Goal: Check status: Check status

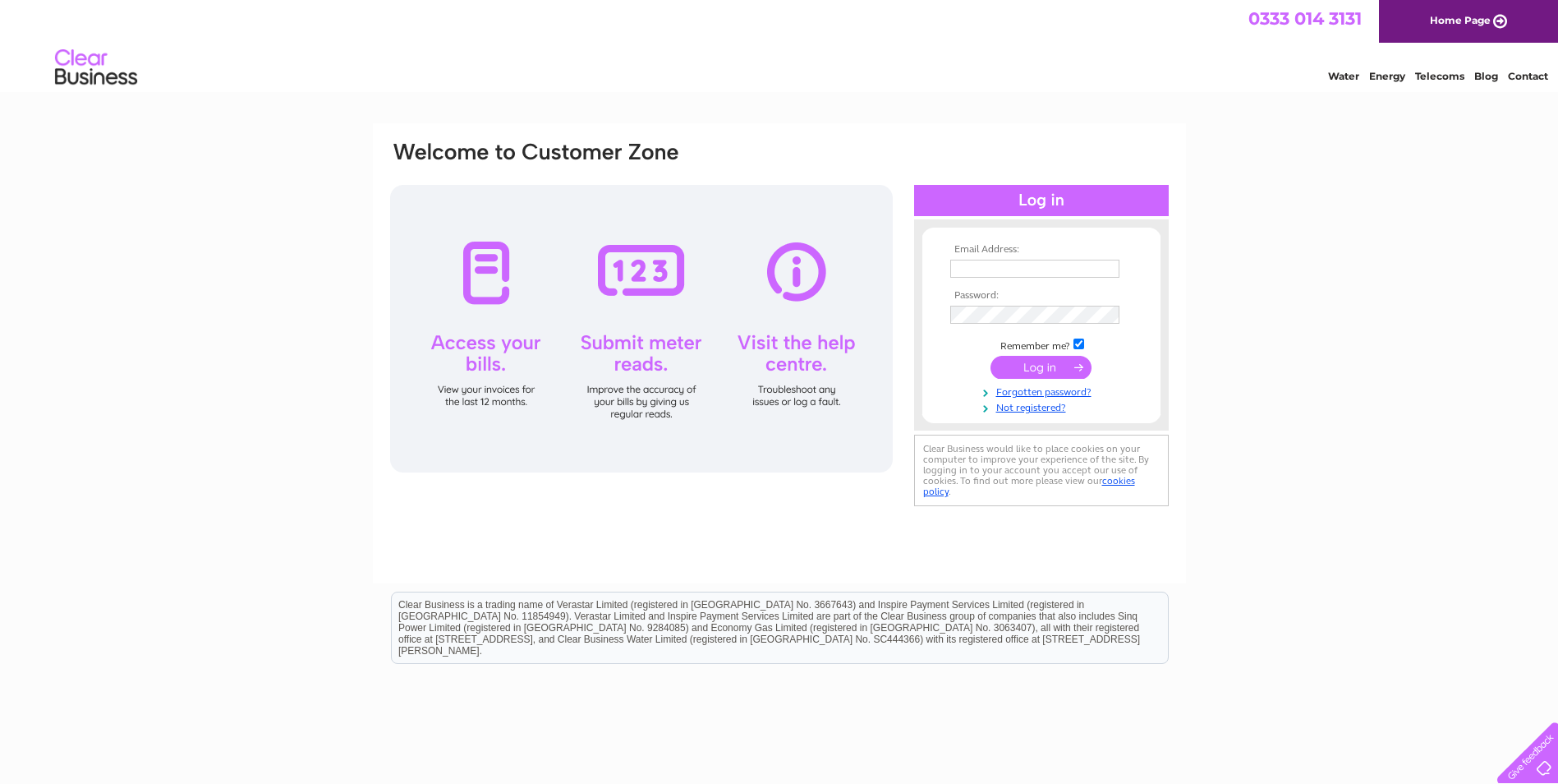
type input "[EMAIL_ADDRESS][DOMAIN_NAME]"
click at [1041, 367] on input "submit" at bounding box center [1041, 366] width 101 height 23
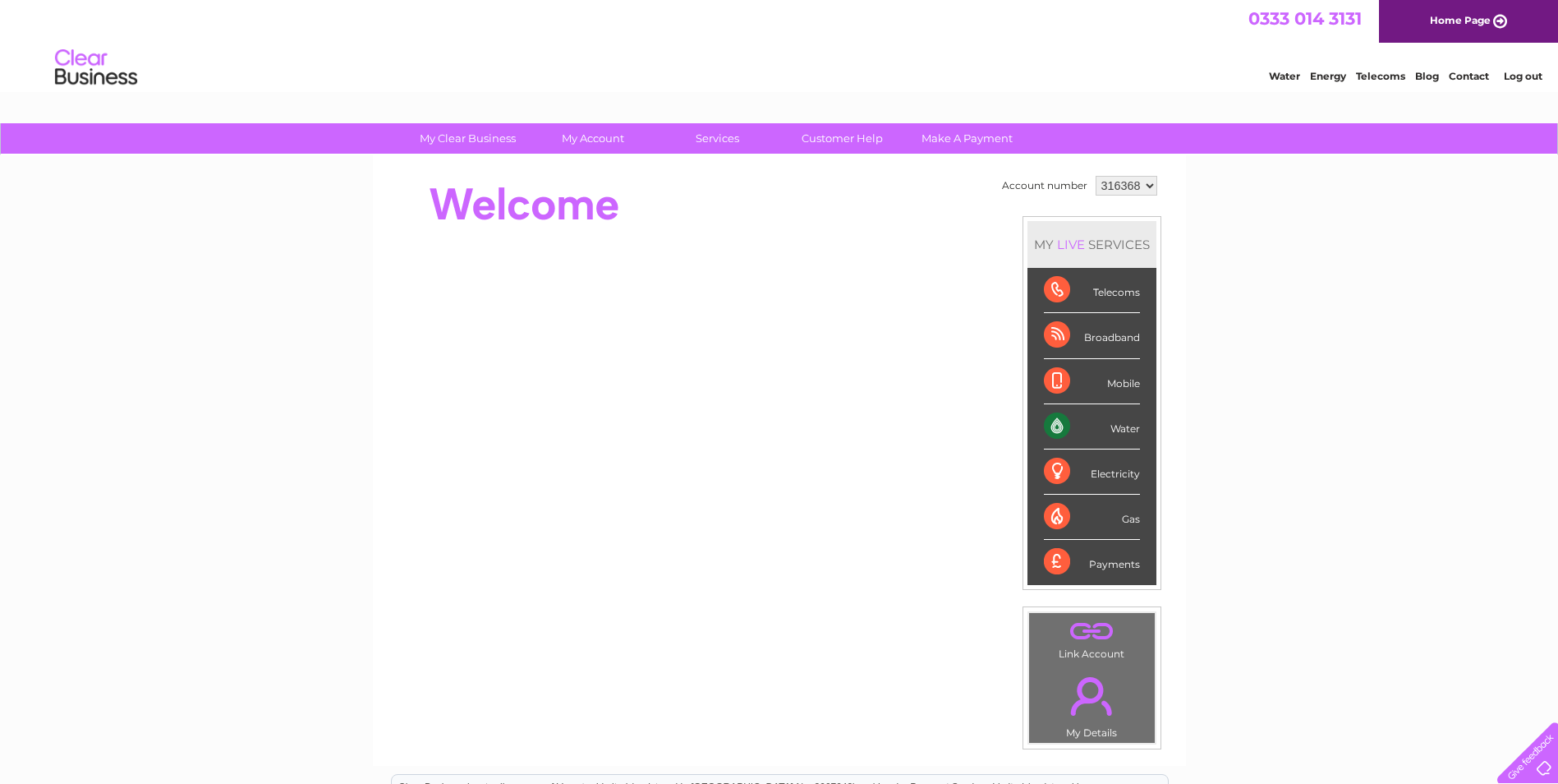
click at [1053, 420] on div "Water" at bounding box center [1092, 427] width 96 height 45
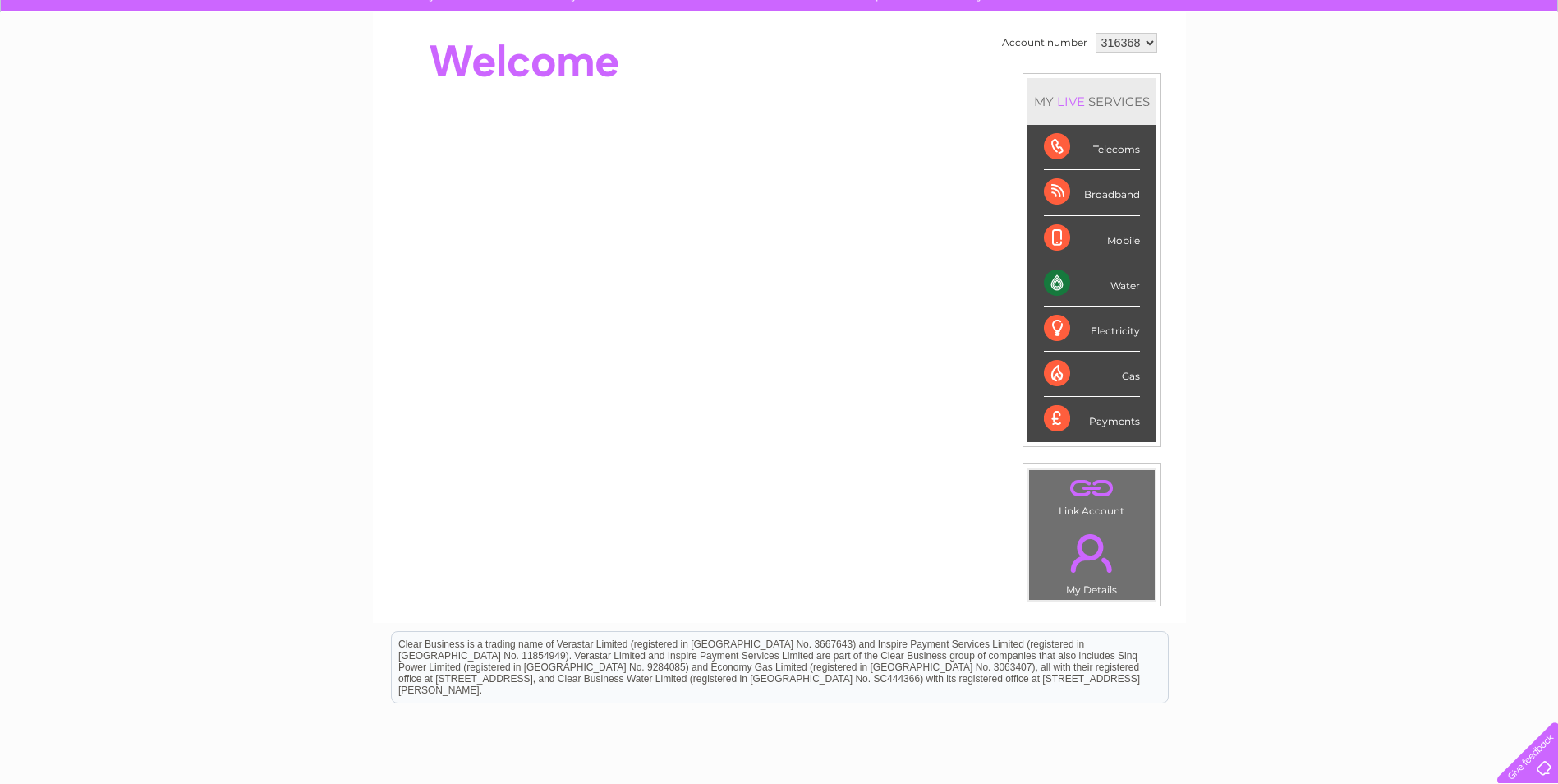
scroll to position [111, 0]
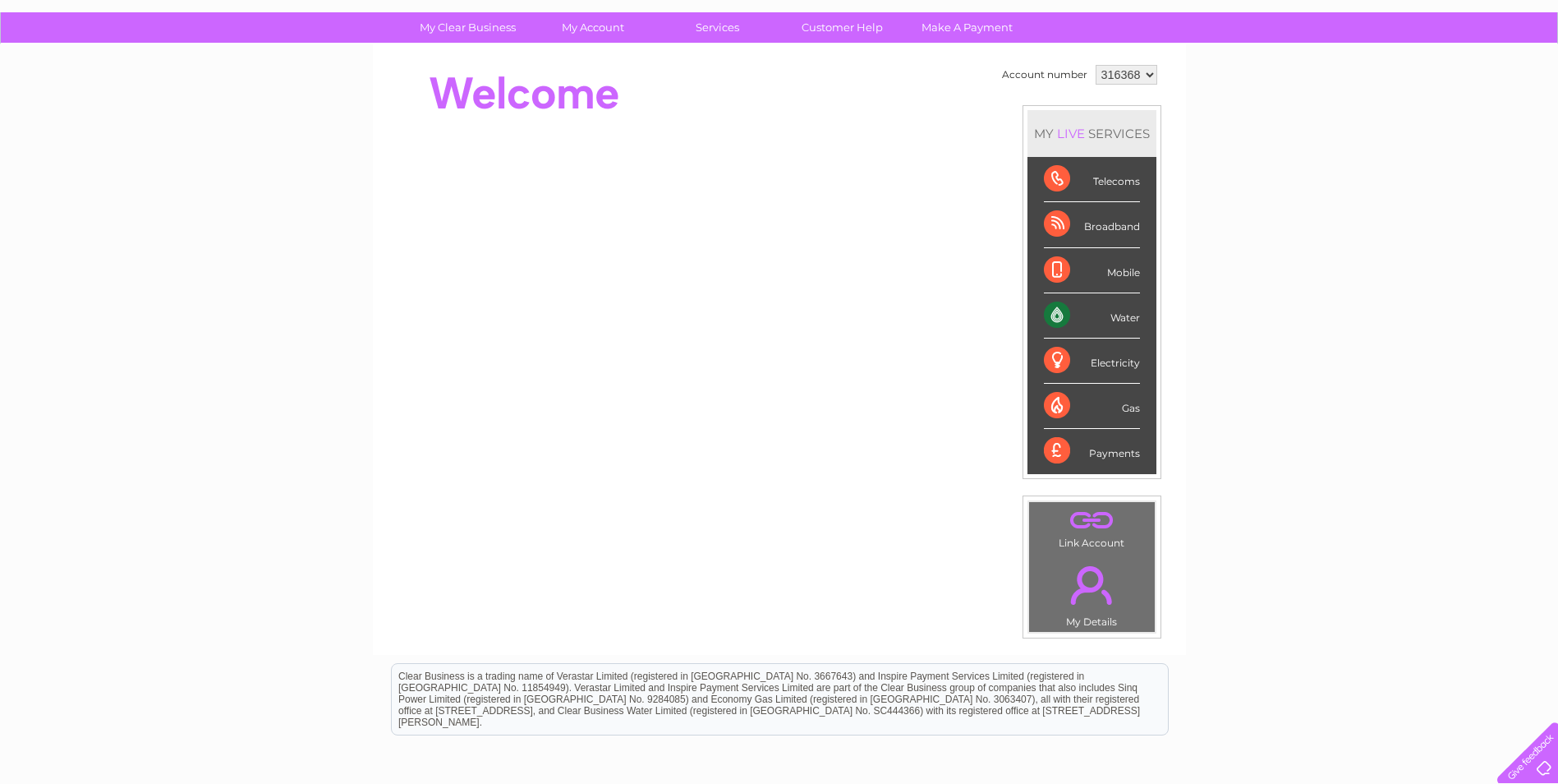
click at [1134, 320] on div "Water" at bounding box center [1092, 315] width 96 height 45
click at [1056, 311] on div "Water" at bounding box center [1092, 315] width 96 height 45
drag, startPoint x: 1056, startPoint y: 311, endPoint x: 1204, endPoint y: 276, distance: 152.1
click at [1204, 276] on div "My Clear Business Login Details My Details My Preferences Link Account My Accou…" at bounding box center [779, 474] width 1558 height 923
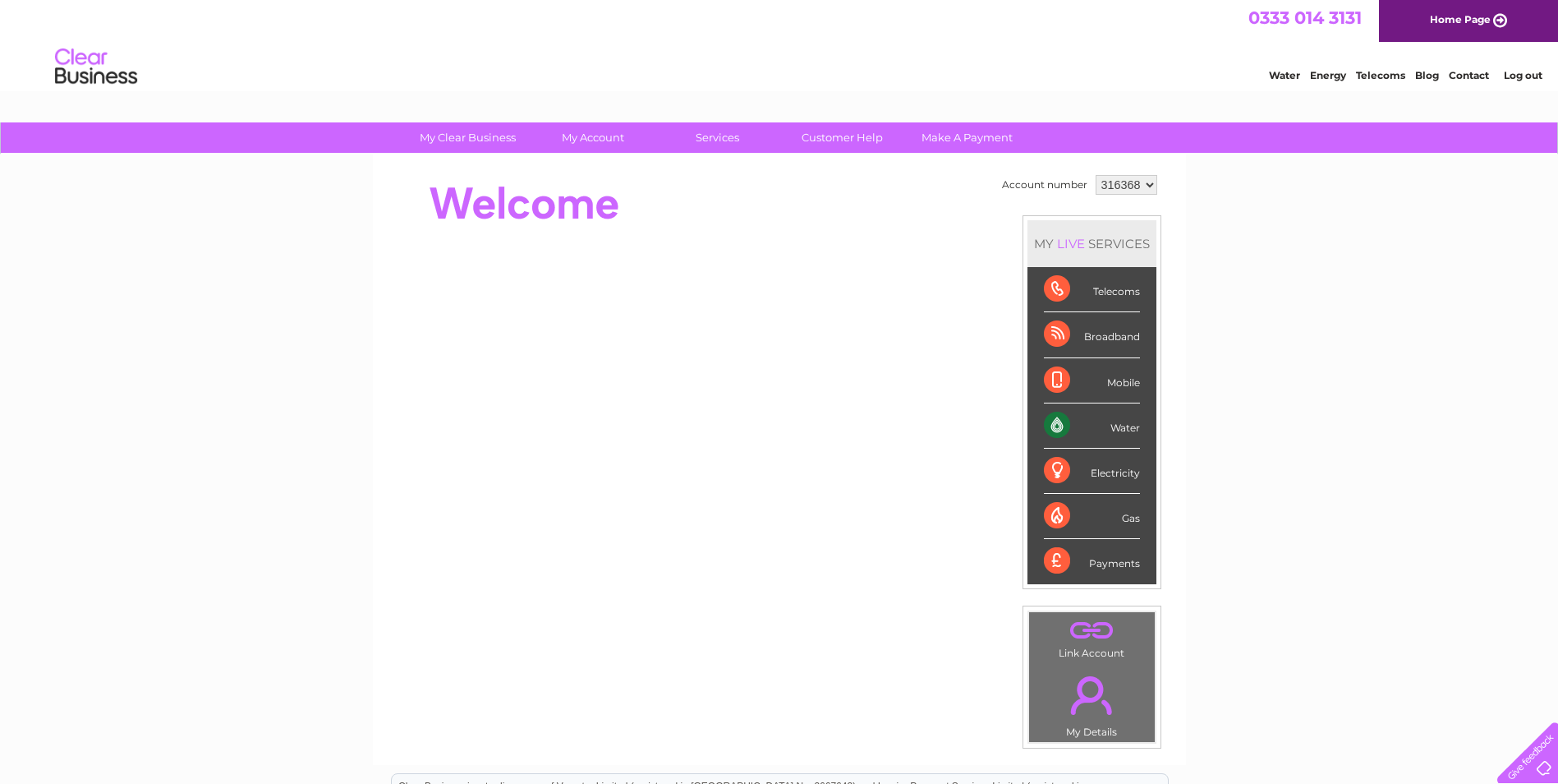
scroll to position [0, 0]
click at [1053, 421] on div "Water" at bounding box center [1092, 427] width 96 height 45
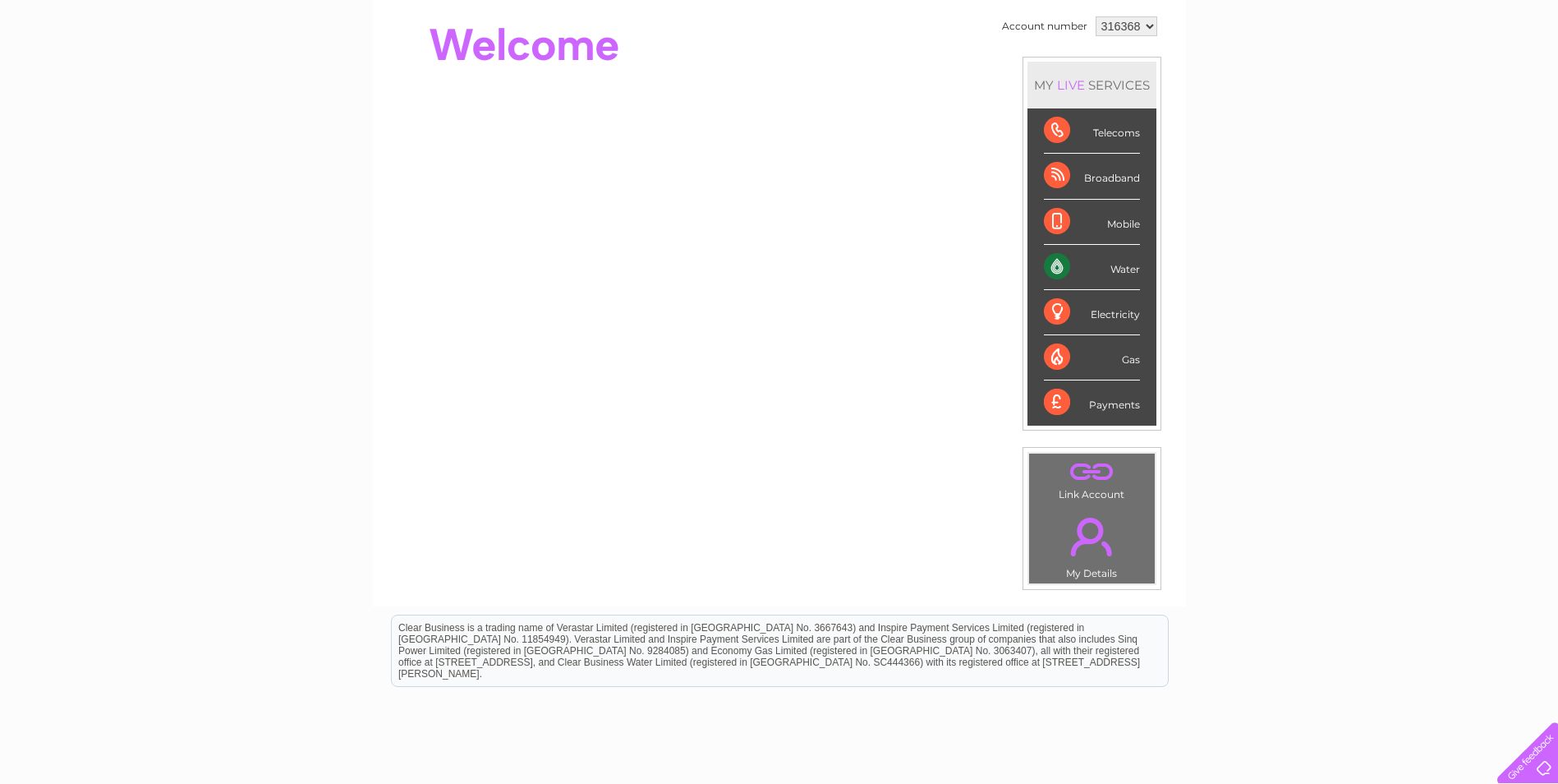
scroll to position [164, 0]
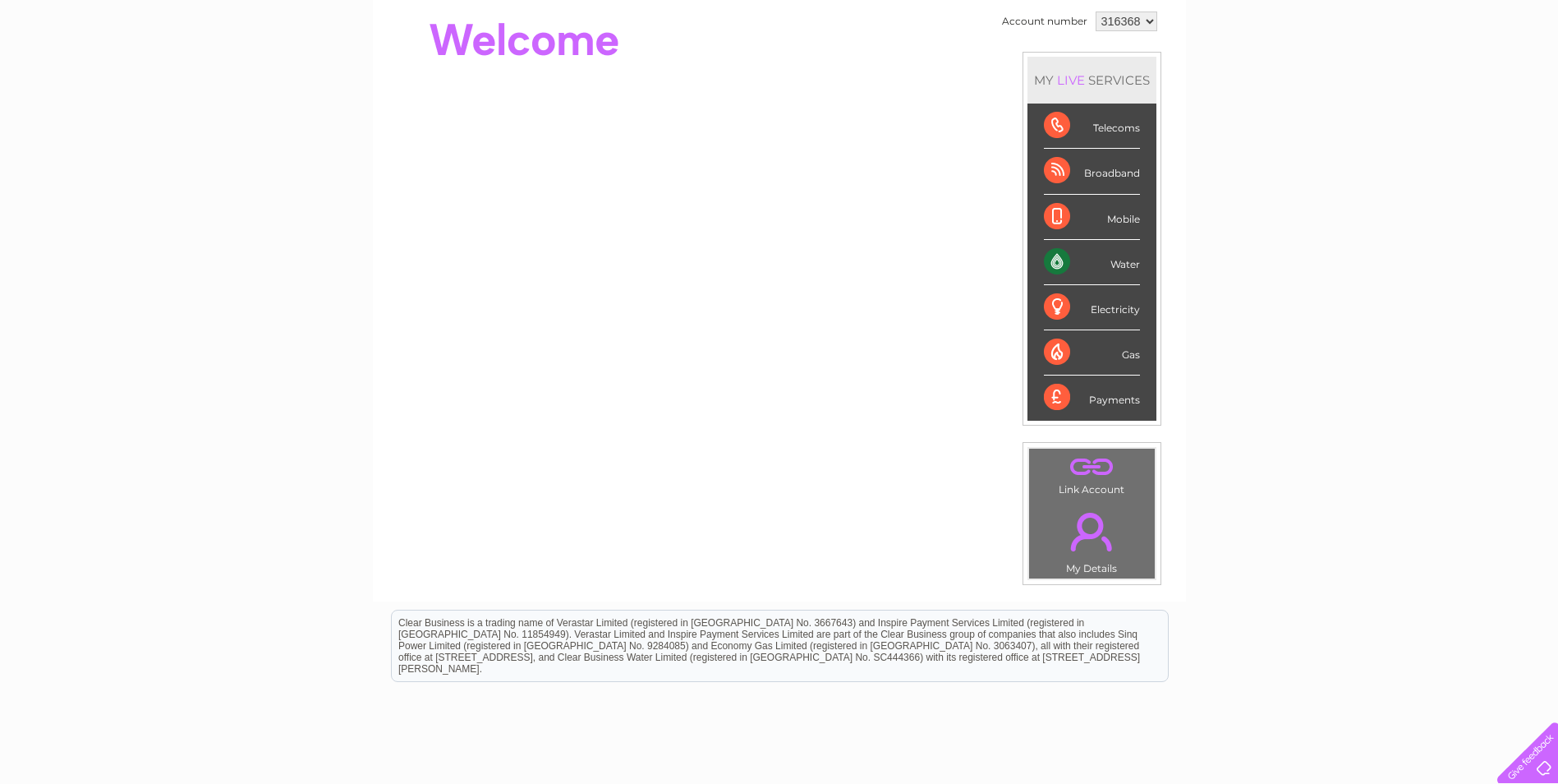
click at [1053, 220] on div "Mobile" at bounding box center [1092, 218] width 96 height 45
click at [1057, 172] on div "Broadband" at bounding box center [1092, 172] width 96 height 45
click at [1060, 112] on div "Telecoms" at bounding box center [1092, 126] width 96 height 45
click at [1063, 254] on div "Water" at bounding box center [1092, 263] width 96 height 45
click at [1068, 315] on div "Electricity" at bounding box center [1092, 308] width 96 height 45
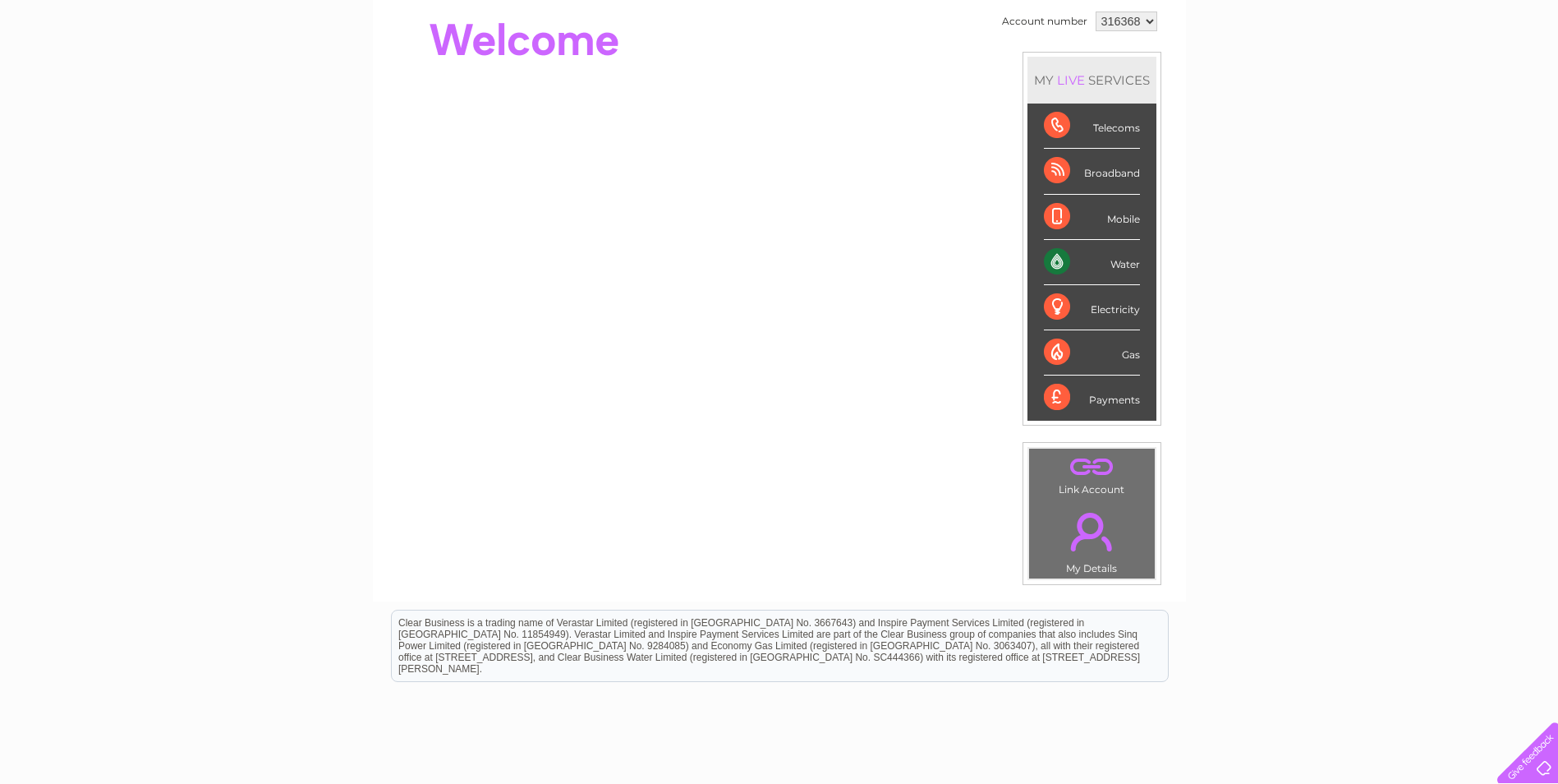
click at [1071, 356] on div "Gas" at bounding box center [1092, 353] width 96 height 45
click at [1079, 403] on div "Payments" at bounding box center [1092, 397] width 96 height 44
click at [1147, 18] on select "316368" at bounding box center [1127, 22] width 62 height 20
click at [1239, 61] on div "My Clear Business Login Details My Details My Preferences Link Account My Accou…" at bounding box center [779, 420] width 1558 height 923
